Goal: Task Accomplishment & Management: Use online tool/utility

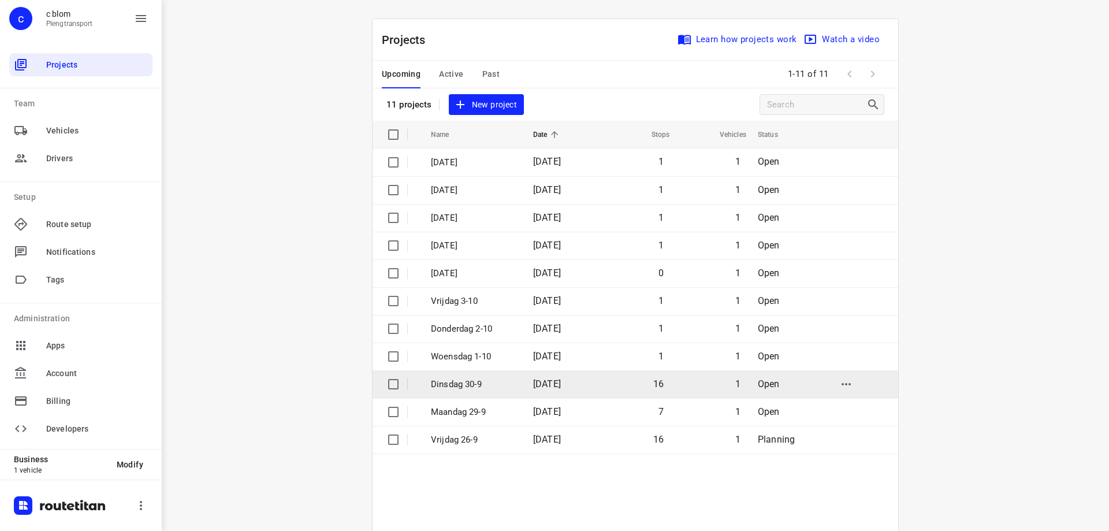
click at [598, 377] on td "[DATE]" at bounding box center [561, 384] width 74 height 28
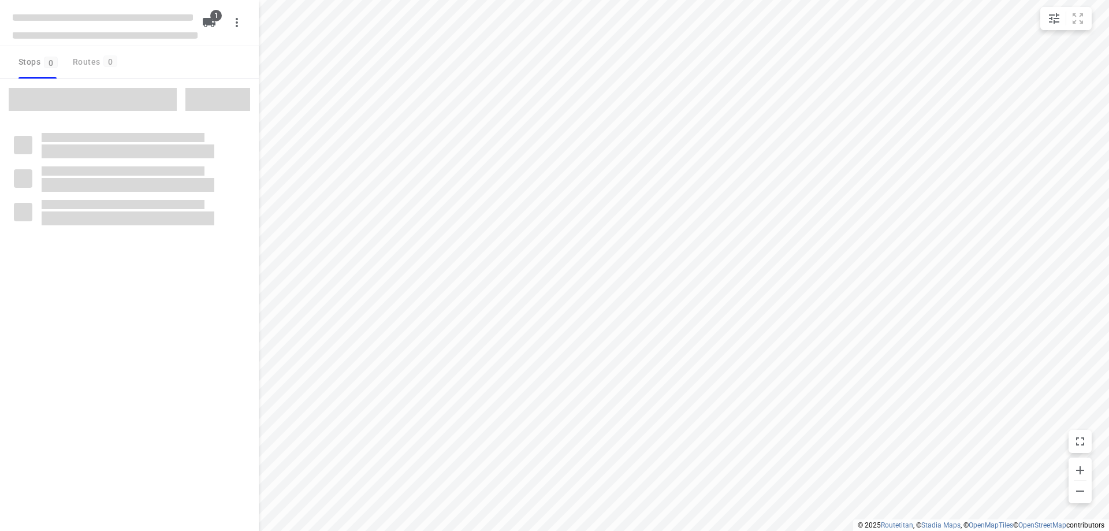
type input "distance"
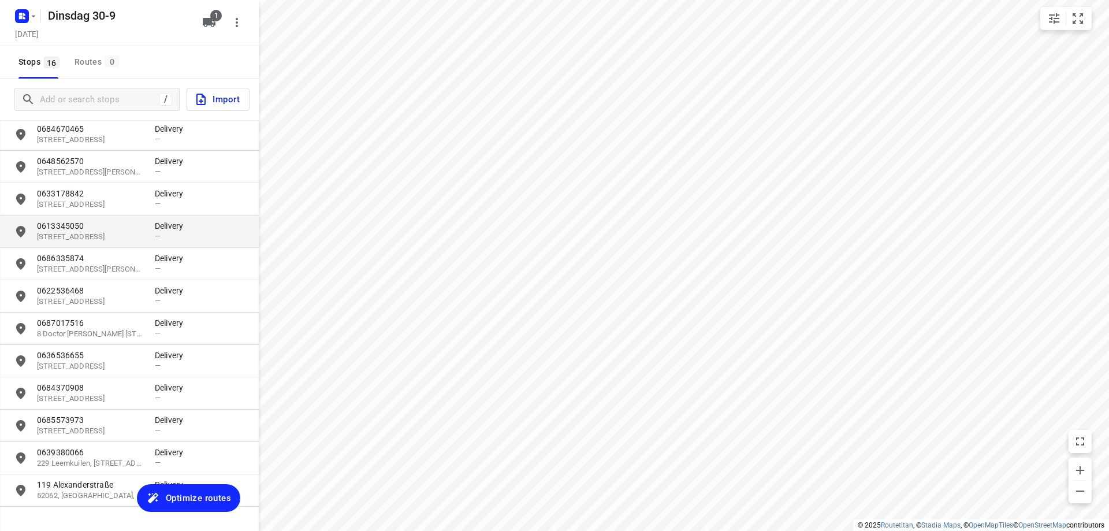
scroll to position [173, 0]
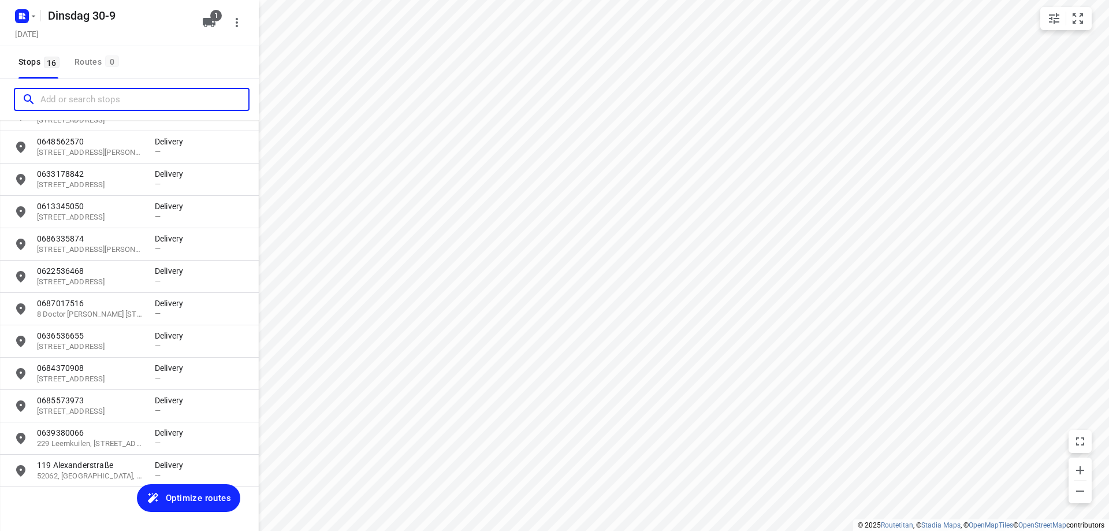
click at [108, 101] on input "Add or search stops" at bounding box center [144, 100] width 208 height 18
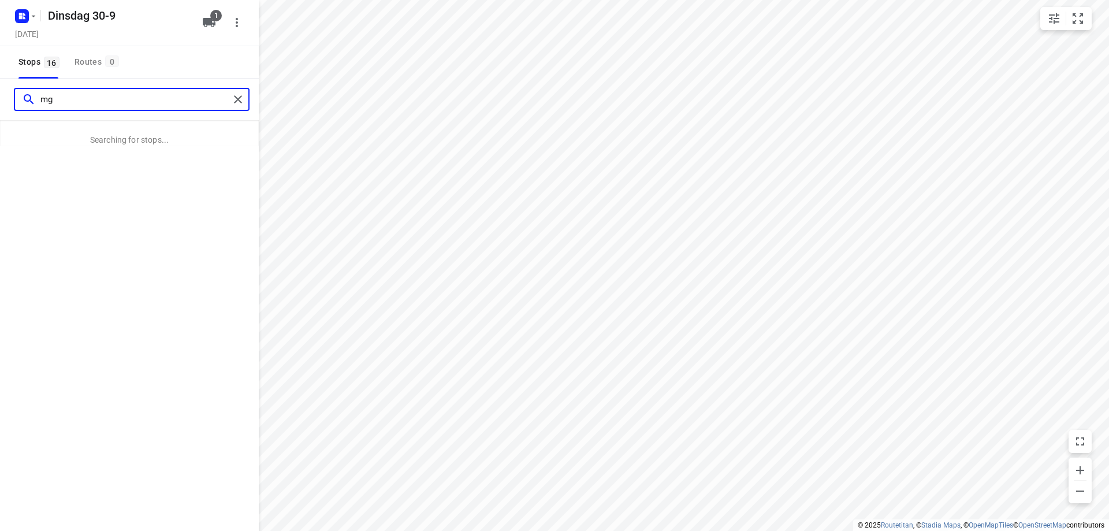
type input "m"
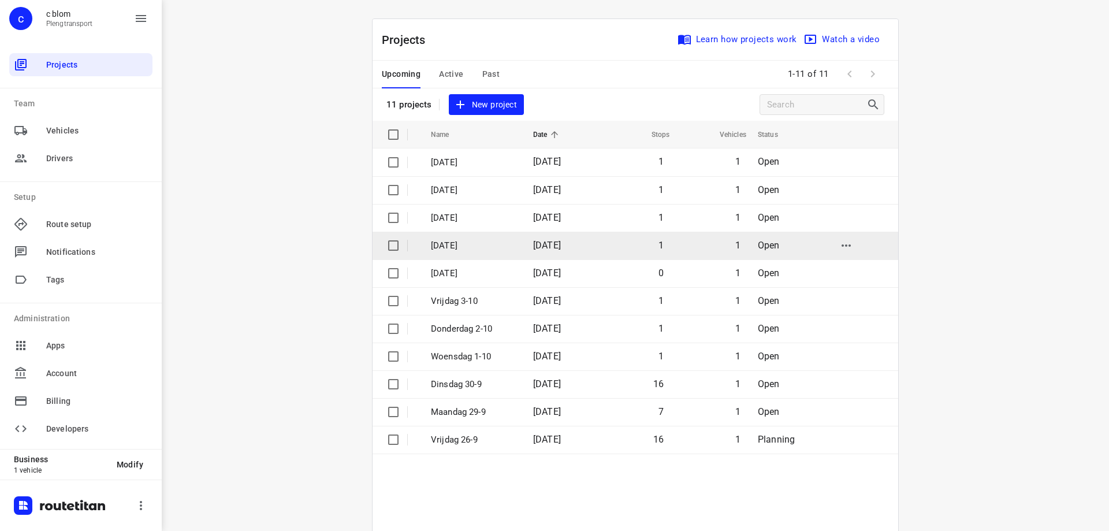
click at [456, 246] on p "[DATE]" at bounding box center [473, 245] width 85 height 13
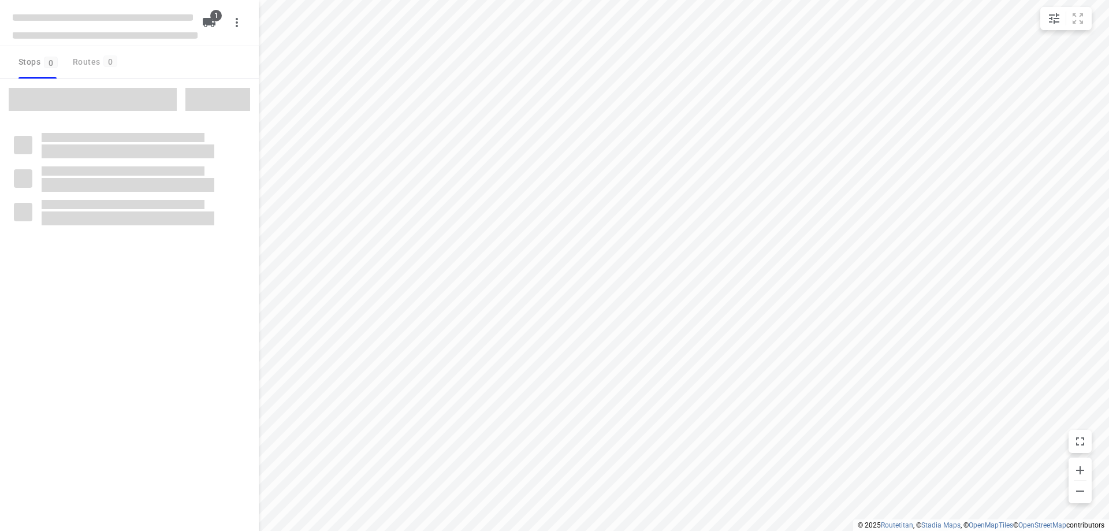
type input "distance"
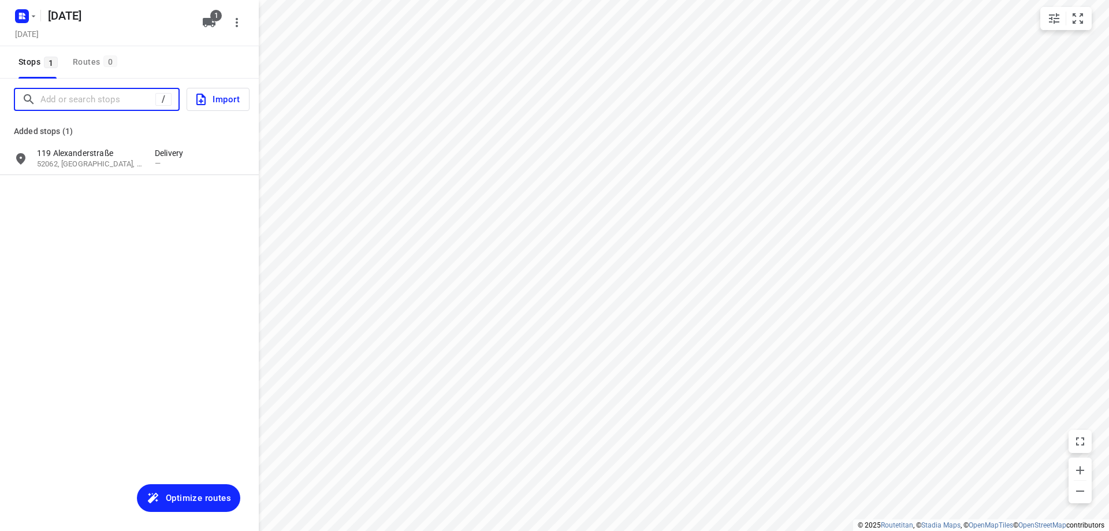
click at [75, 106] on input "Add or search stops" at bounding box center [97, 100] width 115 height 18
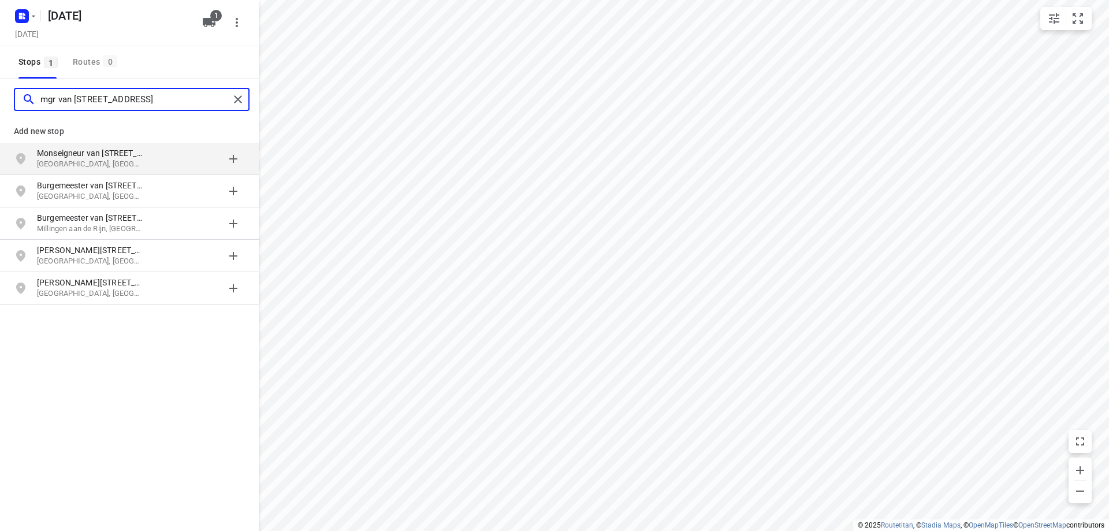
type input "mgr van [STREET_ADDRESS]"
click at [103, 159] on p "[GEOGRAPHIC_DATA], [GEOGRAPHIC_DATA]" at bounding box center [90, 164] width 106 height 11
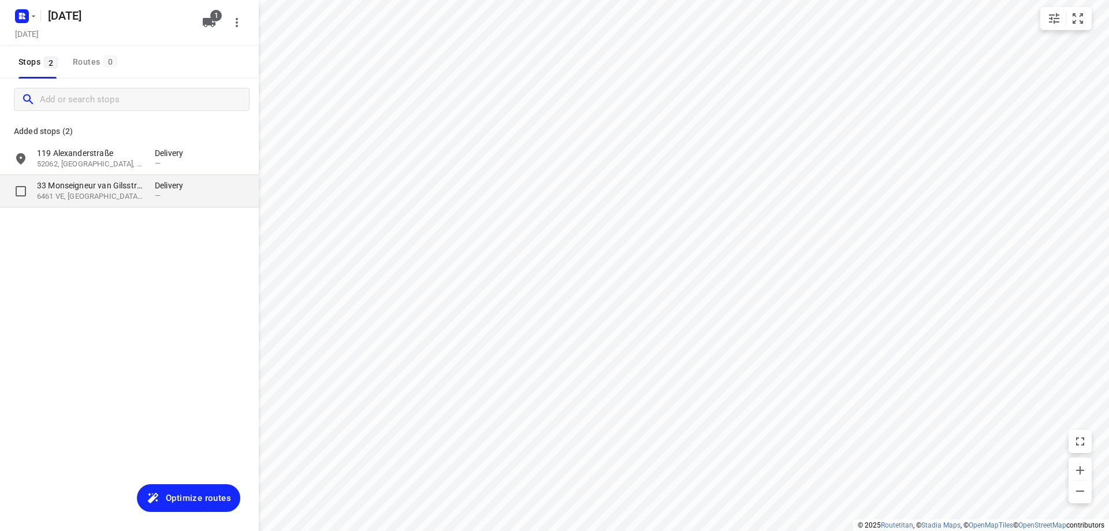
click at [110, 193] on p "6461 VE, [GEOGRAPHIC_DATA], [GEOGRAPHIC_DATA]" at bounding box center [90, 196] width 106 height 11
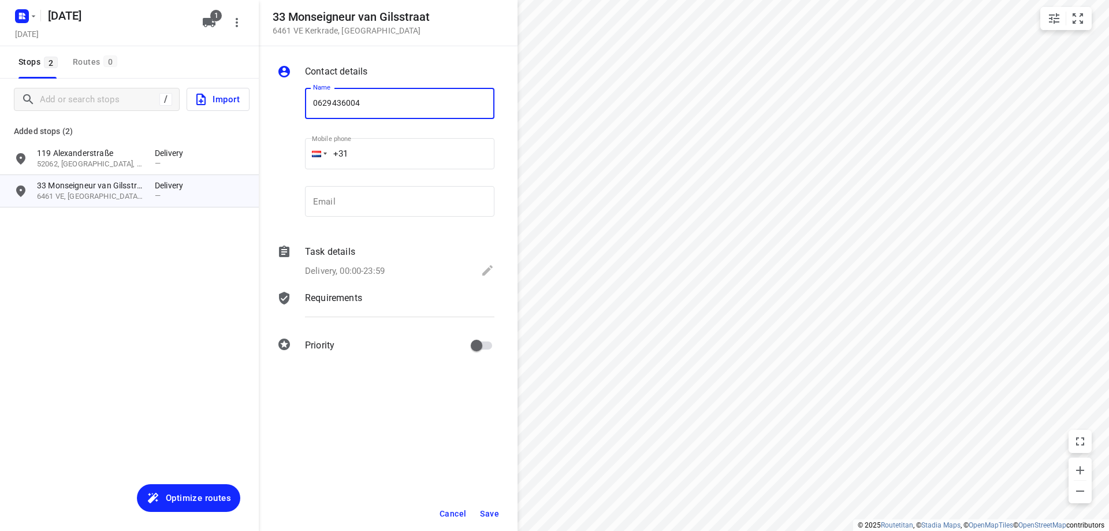
type input "0629436004"
click at [490, 504] on button "Save" at bounding box center [489, 513] width 28 height 21
